Goal: Task Accomplishment & Management: Complete application form

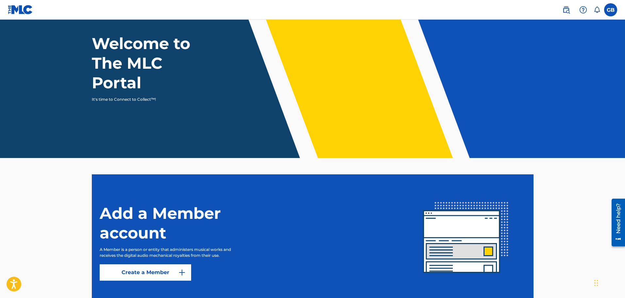
scroll to position [44, 0]
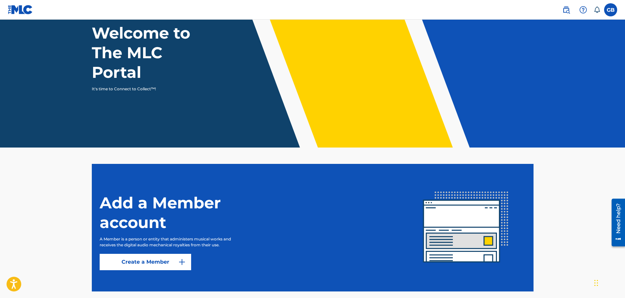
click at [132, 251] on div "Add a Member account A Member is a person or entity that administers musical wo…" at bounding box center [253, 227] width 307 height 85
click at [132, 258] on link "Create a Member" at bounding box center [146, 262] width 92 height 16
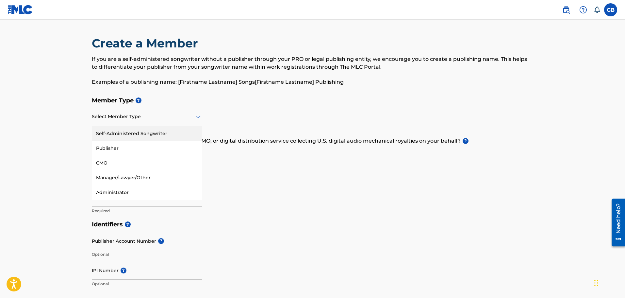
click at [173, 115] on div at bounding box center [147, 116] width 110 height 8
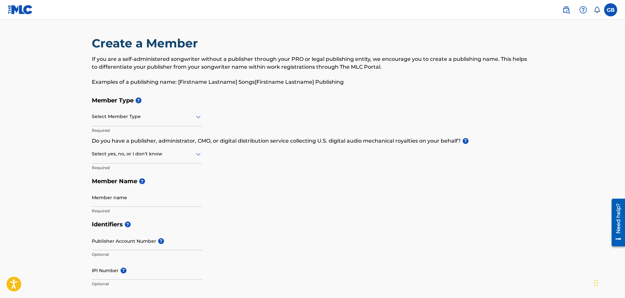
click at [188, 113] on div at bounding box center [147, 116] width 110 height 8
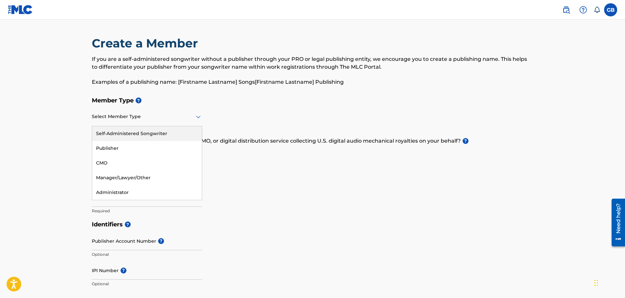
click at [185, 136] on div "Self-Administered Songwriter" at bounding box center [147, 133] width 110 height 15
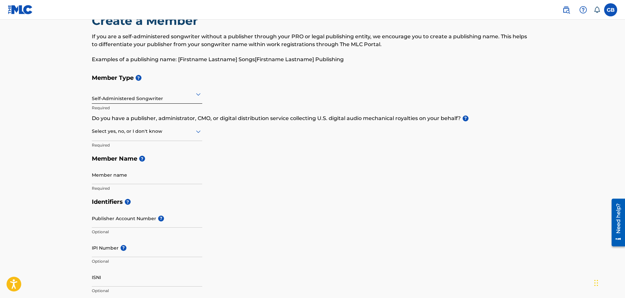
scroll to position [33, 0]
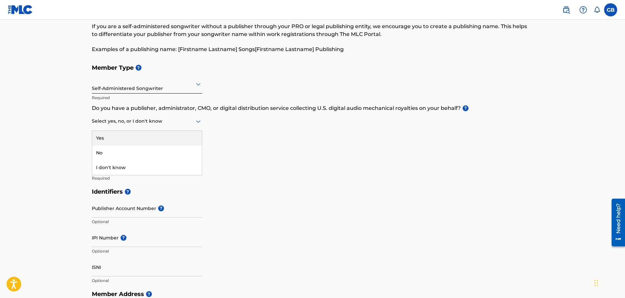
click at [157, 124] on div at bounding box center [147, 121] width 110 height 8
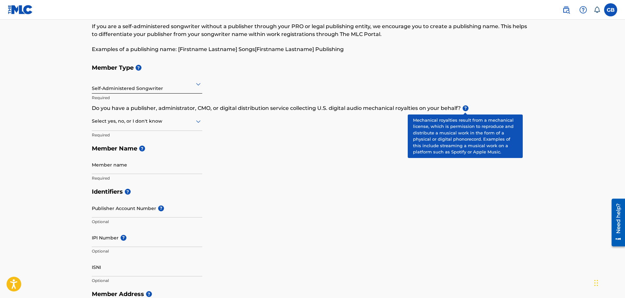
click at [463, 108] on span "?" at bounding box center [466, 108] width 6 height 6
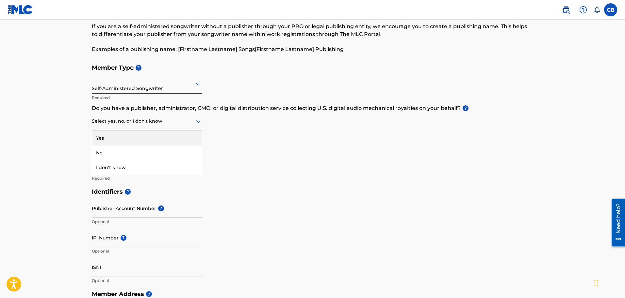
click at [178, 122] on div at bounding box center [147, 121] width 110 height 8
click at [140, 151] on div "No" at bounding box center [147, 152] width 110 height 15
click at [172, 173] on input "Member name" at bounding box center [147, 164] width 110 height 19
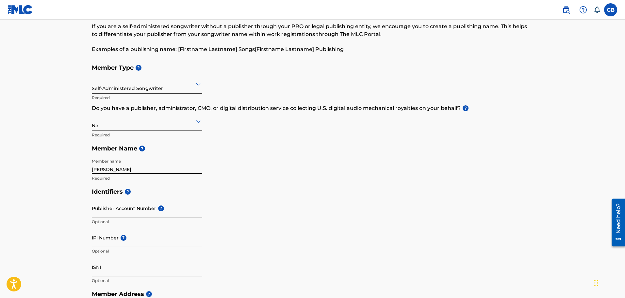
type input "[PERSON_NAME]"
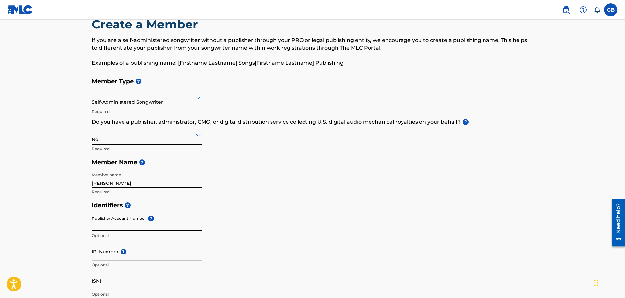
scroll to position [0, 0]
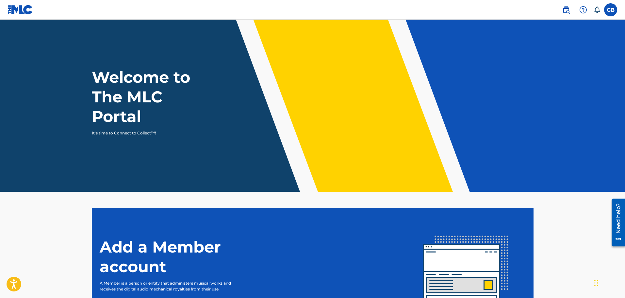
scroll to position [44, 0]
